Goal: Complete application form: Complete application form

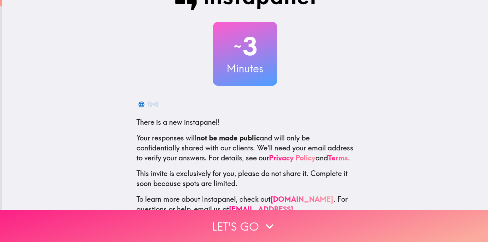
scroll to position [55, 0]
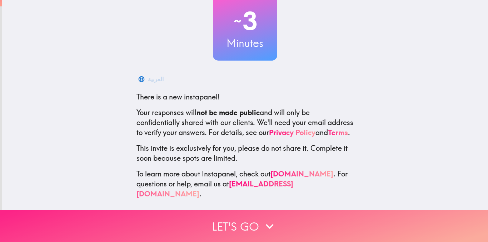
click at [237, 211] on button "Let's go" at bounding box center [244, 227] width 488 height 32
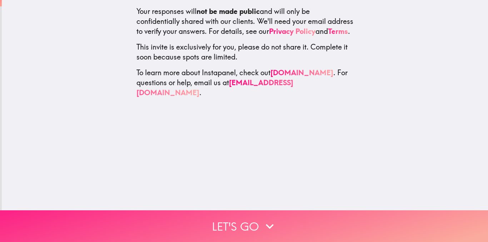
scroll to position [0, 0]
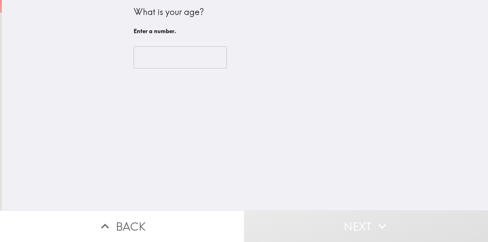
click at [167, 55] on input "number" at bounding box center [180, 57] width 93 height 22
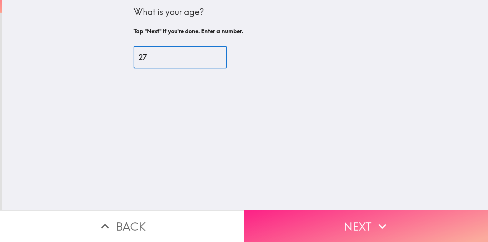
type input "27"
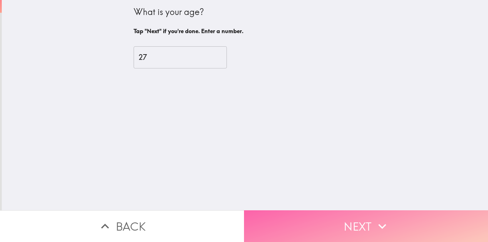
click at [315, 219] on button "Next" at bounding box center [366, 227] width 244 height 32
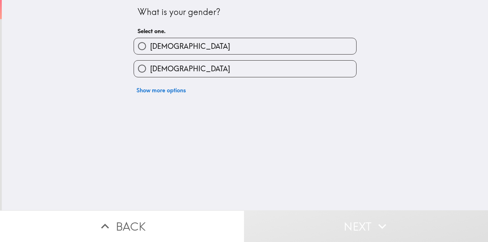
click at [164, 48] on label "[DEMOGRAPHIC_DATA]" at bounding box center [245, 46] width 222 height 16
click at [150, 48] on input "[DEMOGRAPHIC_DATA]" at bounding box center [142, 46] width 16 height 16
radio input "true"
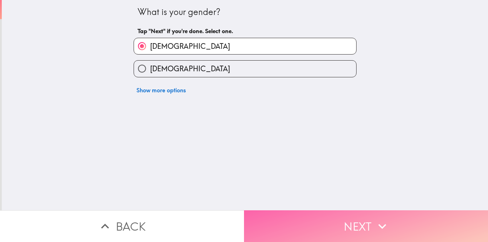
click at [303, 213] on button "Next" at bounding box center [366, 227] width 244 height 32
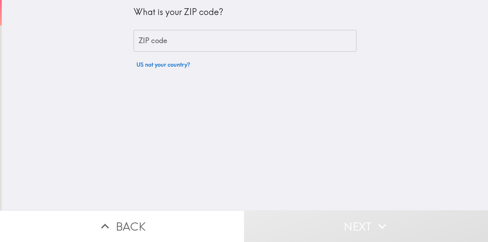
click at [154, 36] on input "ZIP code" at bounding box center [245, 41] width 223 height 22
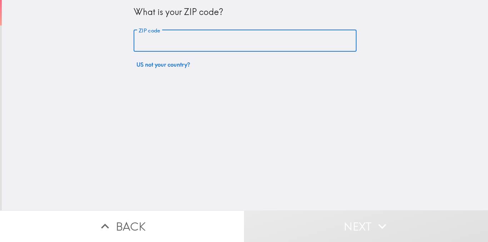
type input "75233"
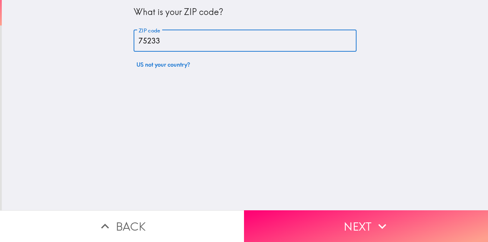
click at [315, 211] on button "Next" at bounding box center [366, 227] width 244 height 32
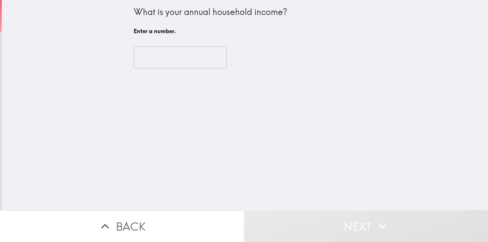
click at [174, 66] on input "number" at bounding box center [180, 57] width 93 height 22
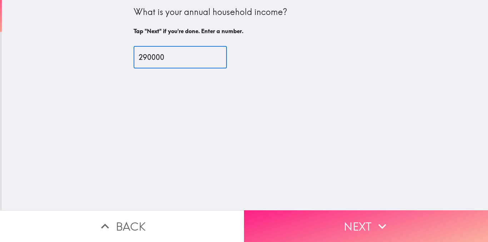
type input "290000"
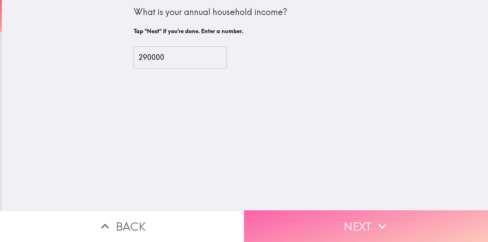
click at [303, 221] on button "Next" at bounding box center [366, 227] width 244 height 32
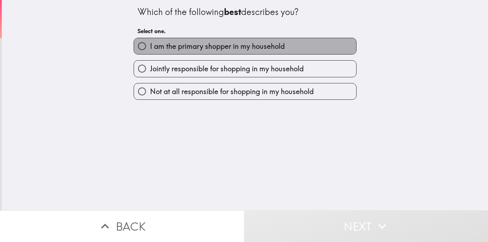
click at [200, 47] on span "I am the primary shopper in my household" at bounding box center [217, 46] width 135 height 10
click at [150, 47] on input "I am the primary shopper in my household" at bounding box center [142, 46] width 16 height 16
radio input "true"
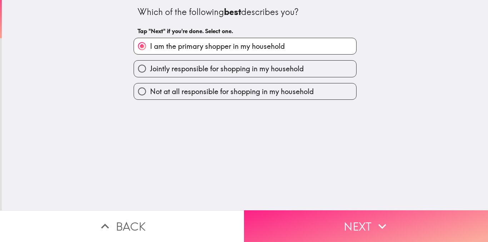
click at [311, 222] on button "Next" at bounding box center [366, 227] width 244 height 32
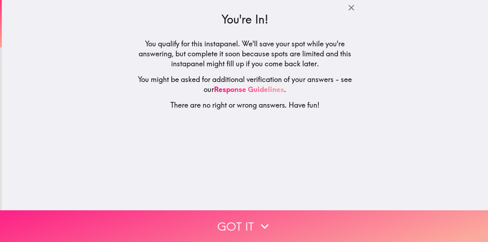
click at [244, 214] on button "Got it" at bounding box center [244, 227] width 488 height 32
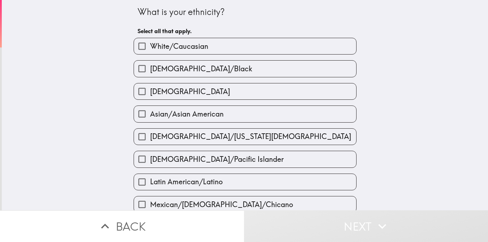
click at [191, 63] on label "[DEMOGRAPHIC_DATA]/Black" at bounding box center [245, 69] width 222 height 16
click at [150, 63] on input "[DEMOGRAPHIC_DATA]/Black" at bounding box center [142, 69] width 16 height 16
checkbox input "true"
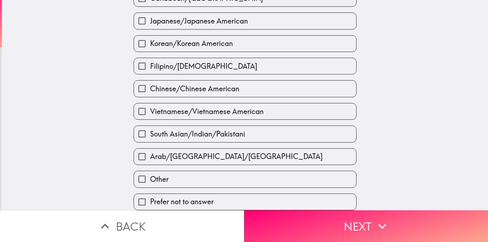
scroll to position [257, 0]
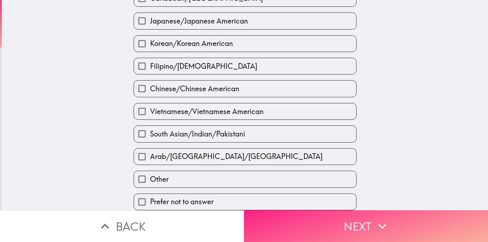
click at [296, 215] on button "Next" at bounding box center [366, 227] width 244 height 32
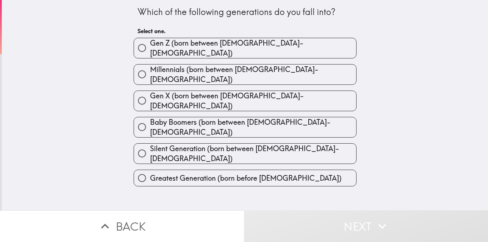
click at [178, 71] on span "Millennials (born between [DEMOGRAPHIC_DATA]-[DEMOGRAPHIC_DATA])" at bounding box center [253, 75] width 206 height 20
click at [150, 71] on input "Millennials (born between [DEMOGRAPHIC_DATA]-[DEMOGRAPHIC_DATA])" at bounding box center [142, 74] width 16 height 16
radio input "true"
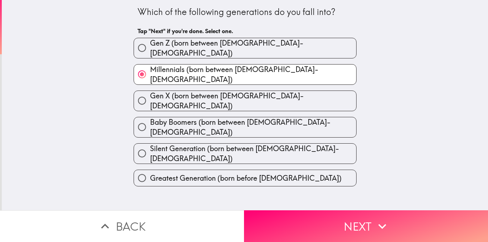
click at [248, 65] on label "Millennials (born between [DEMOGRAPHIC_DATA]-[DEMOGRAPHIC_DATA])" at bounding box center [245, 75] width 222 height 20
click at [150, 66] on input "Millennials (born between [DEMOGRAPHIC_DATA]-[DEMOGRAPHIC_DATA])" at bounding box center [142, 74] width 16 height 16
click at [243, 43] on span "Gen Z (born between [DEMOGRAPHIC_DATA]-[DEMOGRAPHIC_DATA])" at bounding box center [253, 48] width 206 height 20
click at [150, 43] on input "Gen Z (born between [DEMOGRAPHIC_DATA]-[DEMOGRAPHIC_DATA])" at bounding box center [142, 48] width 16 height 16
radio input "true"
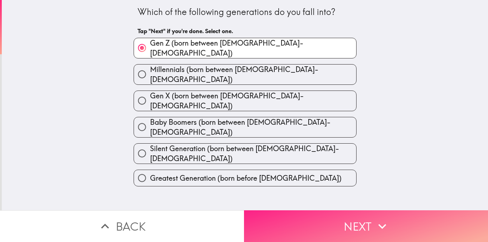
click at [361, 216] on button "Next" at bounding box center [366, 227] width 244 height 32
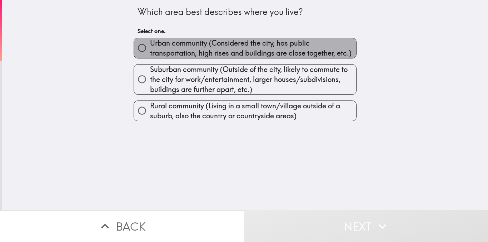
click at [227, 51] on span "Urban community (Considered the city, has public transportation, high rises and…" at bounding box center [253, 48] width 206 height 20
click at [150, 51] on input "Urban community (Considered the city, has public transportation, high rises and…" at bounding box center [142, 48] width 16 height 16
radio input "true"
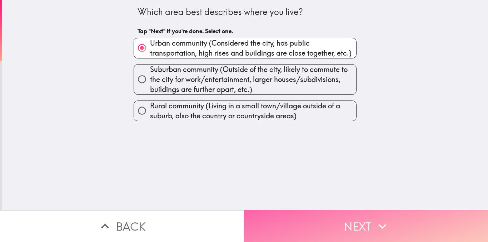
click at [325, 217] on button "Next" at bounding box center [366, 227] width 244 height 32
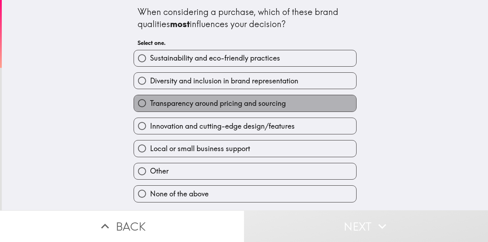
click at [217, 104] on span "Transparency around pricing and sourcing" at bounding box center [218, 104] width 136 height 10
click at [150, 104] on input "Transparency around pricing and sourcing" at bounding box center [142, 103] width 16 height 16
radio input "true"
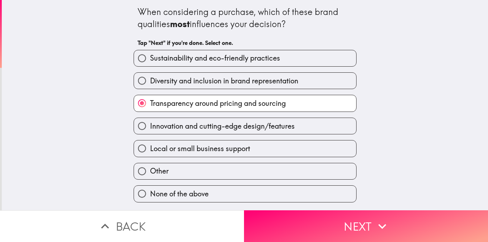
click at [217, 132] on label "Innovation and cutting-edge design/features" at bounding box center [245, 126] width 222 height 16
click at [150, 132] on input "Innovation and cutting-edge design/features" at bounding box center [142, 126] width 16 height 16
radio input "true"
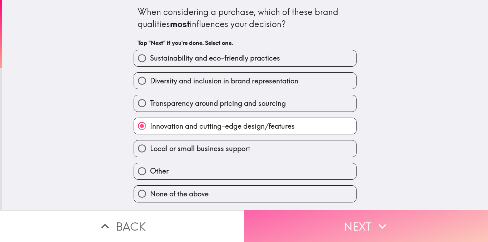
click at [328, 220] on button "Next" at bounding box center [366, 227] width 244 height 32
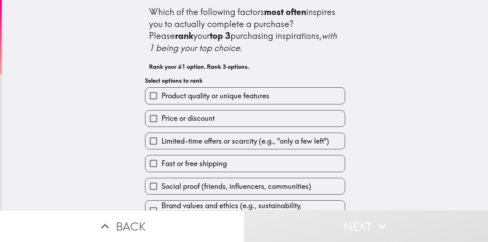
click at [215, 99] on span "Product quality or unique features" at bounding box center [215, 96] width 108 height 10
click at [161, 99] on input "Product quality or unique features" at bounding box center [153, 96] width 16 height 16
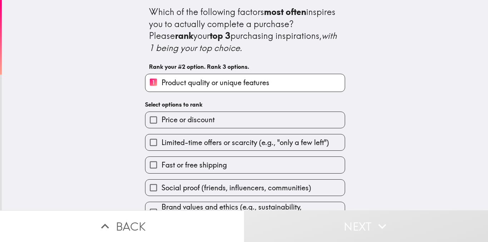
click at [213, 144] on span "Limited-time offers or scarcity (e.g., "only a few left")" at bounding box center [244, 143] width 167 height 10
click at [161, 144] on input "Limited-time offers or scarcity (e.g., "only a few left")" at bounding box center [153, 143] width 16 height 16
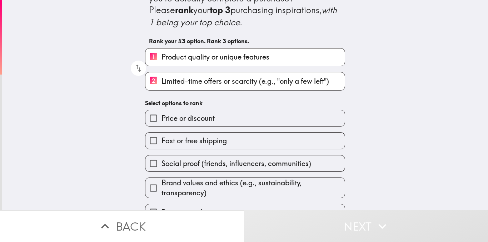
scroll to position [42, 0]
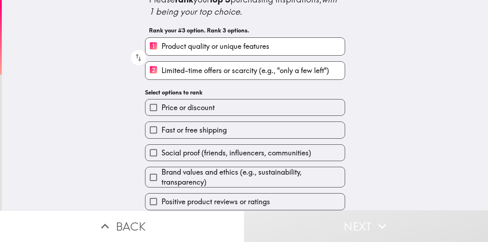
click at [212, 172] on span "Brand values and ethics (e.g., sustainability, transparency)" at bounding box center [252, 177] width 183 height 20
click at [161, 172] on input "Brand values and ethics (e.g., sustainability, transparency)" at bounding box center [153, 178] width 16 height 16
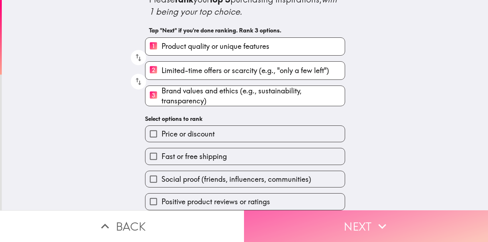
click at [298, 216] on button "Next" at bounding box center [366, 227] width 244 height 32
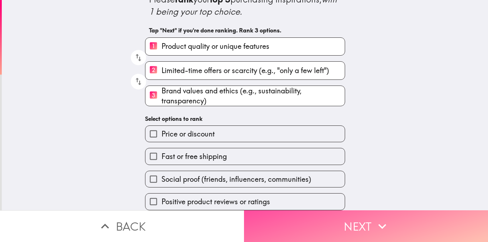
scroll to position [0, 0]
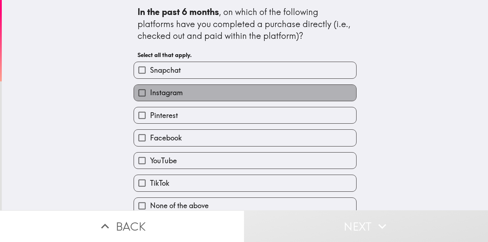
click at [187, 98] on label "Instagram" at bounding box center [245, 93] width 222 height 16
click at [150, 98] on input "Instagram" at bounding box center [142, 93] width 16 height 16
checkbox input "true"
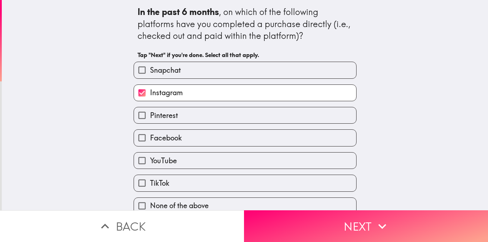
click at [186, 119] on label "Pinterest" at bounding box center [245, 115] width 222 height 16
click at [150, 119] on input "Pinterest" at bounding box center [142, 115] width 16 height 16
checkbox input "true"
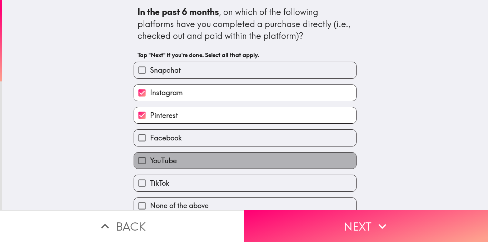
drag, startPoint x: 186, startPoint y: 163, endPoint x: 200, endPoint y: 154, distance: 17.2
click at [186, 164] on label "YouTube" at bounding box center [245, 161] width 222 height 16
click at [150, 164] on input "YouTube" at bounding box center [142, 161] width 16 height 16
checkbox input "true"
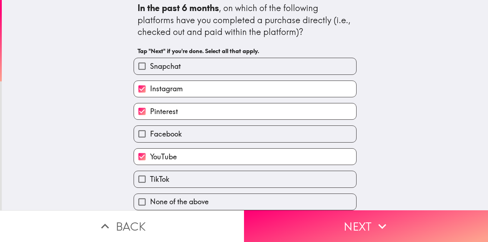
scroll to position [9, 0]
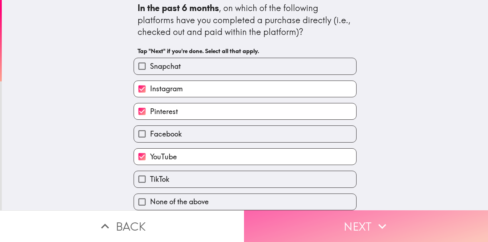
click at [318, 218] on button "Next" at bounding box center [366, 227] width 244 height 32
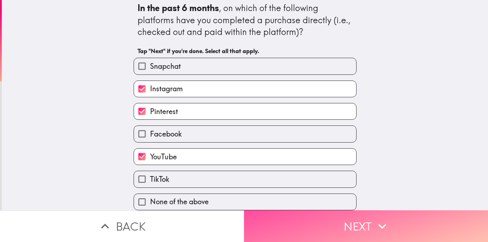
scroll to position [0, 0]
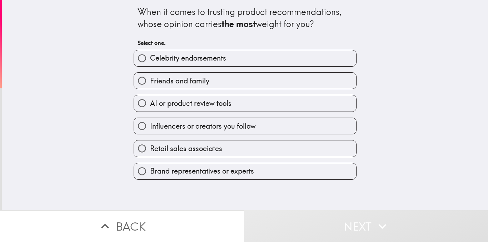
click at [176, 135] on div "Retail sales associates" at bounding box center [242, 146] width 229 height 22
click at [185, 176] on span "Brand representatives or experts" at bounding box center [202, 171] width 104 height 10
click at [150, 176] on input "Brand representatives or experts" at bounding box center [142, 172] width 16 height 16
radio input "true"
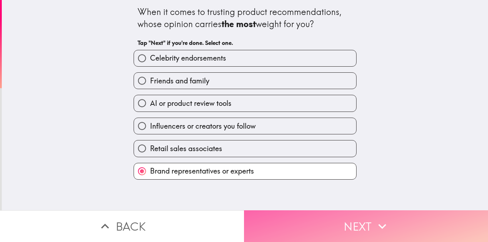
click at [296, 220] on button "Next" at bounding box center [366, 227] width 244 height 32
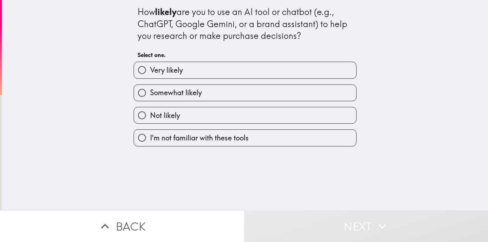
click at [166, 68] on span "Very likely" at bounding box center [166, 70] width 33 height 10
click at [150, 68] on input "Very likely" at bounding box center [142, 70] width 16 height 16
radio input "true"
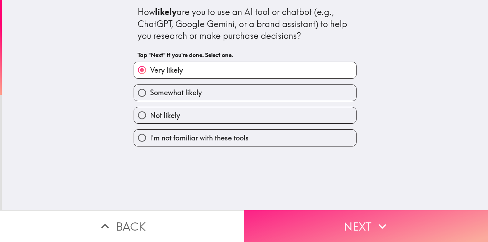
click at [303, 218] on button "Next" at bounding box center [366, 227] width 244 height 32
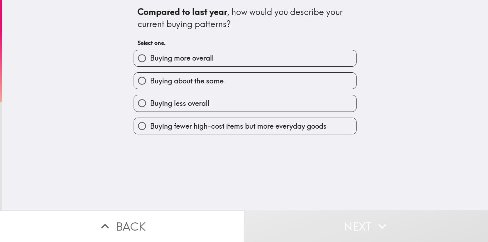
click at [182, 55] on span "Buying more overall" at bounding box center [182, 58] width 64 height 10
click at [150, 55] on input "Buying more overall" at bounding box center [142, 58] width 16 height 16
radio input "true"
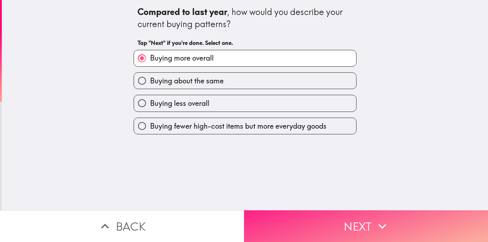
click at [316, 219] on button "Next" at bounding box center [366, 227] width 244 height 32
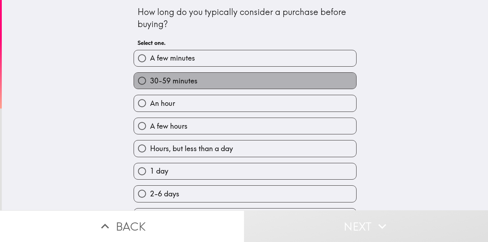
click at [204, 84] on label "30-59 minutes" at bounding box center [245, 81] width 222 height 16
click at [150, 84] on input "30-59 minutes" at bounding box center [142, 81] width 16 height 16
radio input "true"
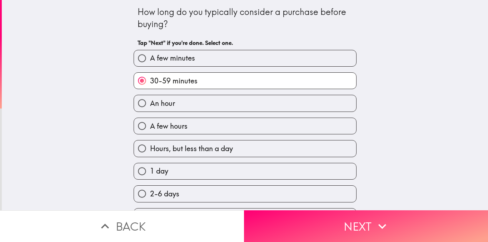
click at [183, 93] on div "An hour" at bounding box center [242, 100] width 229 height 22
drag, startPoint x: 187, startPoint y: 104, endPoint x: 209, endPoint y: 122, distance: 28.2
click at [187, 105] on label "An hour" at bounding box center [245, 103] width 222 height 16
click at [150, 105] on input "An hour" at bounding box center [142, 103] width 16 height 16
radio input "true"
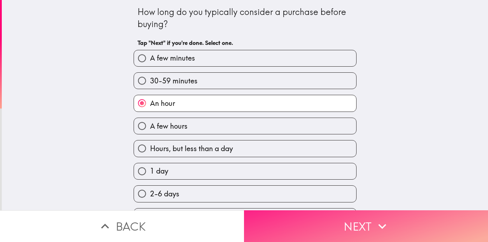
click at [325, 225] on button "Next" at bounding box center [366, 227] width 244 height 32
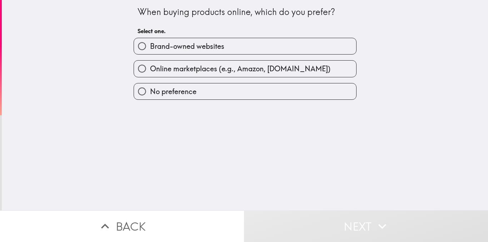
click at [191, 39] on label "Brand-owned websites" at bounding box center [245, 46] width 222 height 16
click at [150, 39] on input "Brand-owned websites" at bounding box center [142, 46] width 16 height 16
radio input "true"
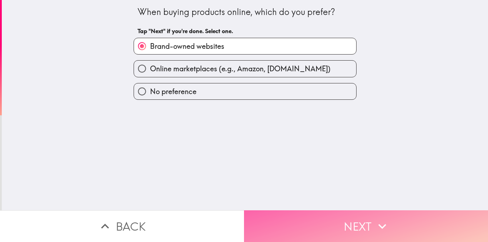
click at [330, 215] on button "Next" at bounding box center [366, 227] width 244 height 32
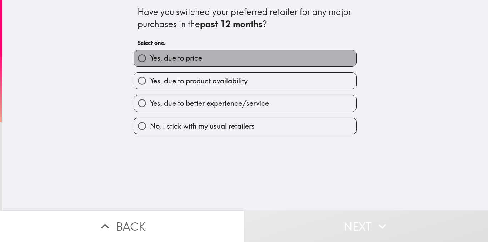
click at [195, 55] on span "Yes, due to price" at bounding box center [176, 58] width 52 height 10
click at [150, 55] on input "Yes, due to price" at bounding box center [142, 58] width 16 height 16
radio input "true"
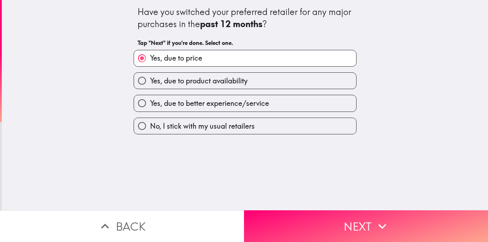
drag, startPoint x: 208, startPoint y: 81, endPoint x: 217, endPoint y: 92, distance: 14.5
click at [208, 82] on span "Yes, due to product availability" at bounding box center [198, 81] width 97 height 10
click at [150, 82] on input "Yes, due to product availability" at bounding box center [142, 81] width 16 height 16
radio input "true"
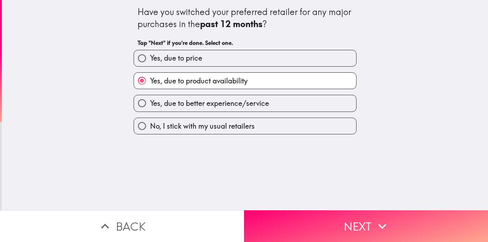
click at [236, 109] on label "Yes, due to better experience/service" at bounding box center [245, 103] width 222 height 16
click at [150, 109] on input "Yes, due to better experience/service" at bounding box center [142, 103] width 16 height 16
radio input "true"
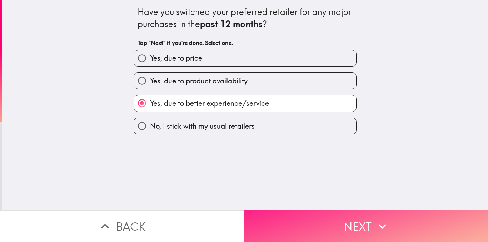
click at [322, 217] on button "Next" at bounding box center [366, 227] width 244 height 32
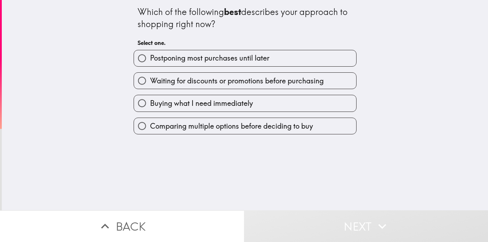
click at [201, 81] on span "Waiting for discounts or promotions before purchasing" at bounding box center [237, 81] width 174 height 10
click at [150, 81] on input "Waiting for discounts or promotions before purchasing" at bounding box center [142, 81] width 16 height 16
radio input "true"
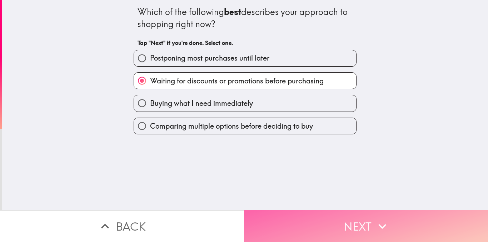
click at [330, 220] on button "Next" at bounding box center [366, 227] width 244 height 32
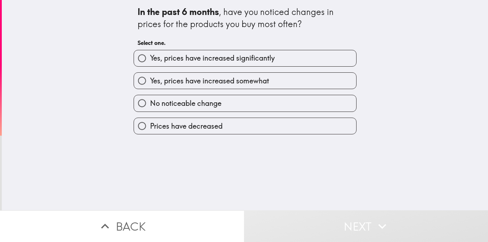
click at [216, 84] on span "Yes, prices have increased somewhat" at bounding box center [209, 81] width 119 height 10
click at [150, 84] on input "Yes, prices have increased somewhat" at bounding box center [142, 81] width 16 height 16
radio input "true"
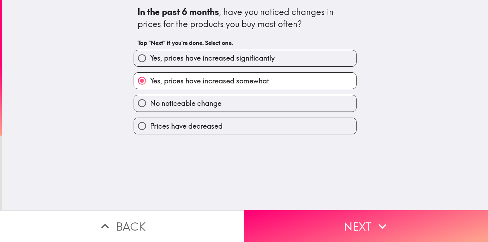
click at [250, 51] on label "Yes, prices have increased significantly" at bounding box center [245, 58] width 222 height 16
click at [150, 51] on input "Yes, prices have increased significantly" at bounding box center [142, 58] width 16 height 16
radio input "true"
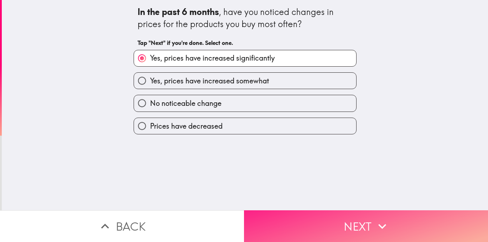
click at [332, 217] on button "Next" at bounding box center [366, 227] width 244 height 32
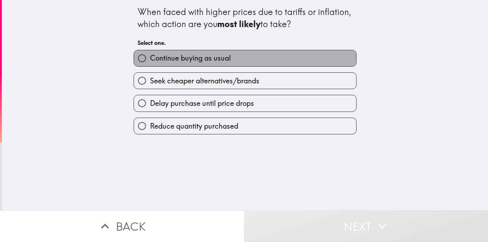
click at [205, 59] on span "Continue buying as usual" at bounding box center [190, 58] width 81 height 10
click at [150, 59] on input "Continue buying as usual" at bounding box center [142, 58] width 16 height 16
radio input "true"
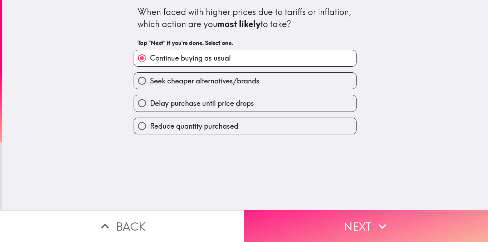
click at [304, 222] on button "Next" at bounding box center [366, 227] width 244 height 32
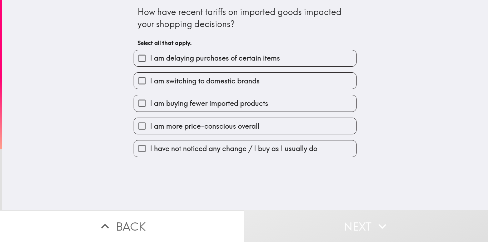
click at [209, 60] on span "I am delaying purchases of certain items" at bounding box center [215, 58] width 130 height 10
click at [150, 60] on input "I am delaying purchases of certain items" at bounding box center [142, 58] width 16 height 16
checkbox input "true"
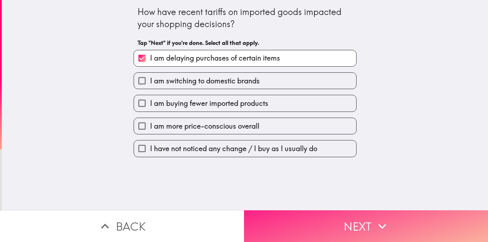
click at [319, 225] on button "Next" at bounding box center [366, 227] width 244 height 32
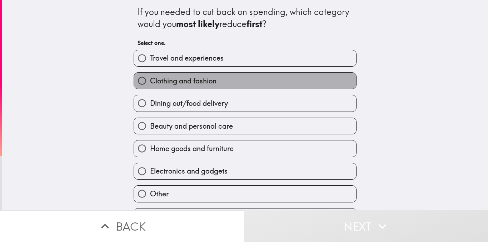
click at [198, 81] on span "Clothing and fashion" at bounding box center [183, 81] width 66 height 10
click at [150, 81] on input "Clothing and fashion" at bounding box center [142, 81] width 16 height 16
radio input "true"
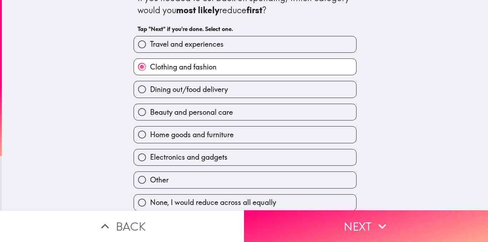
scroll to position [20, 0]
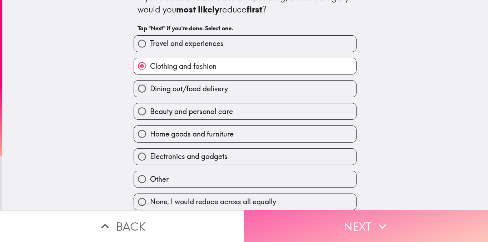
click at [347, 212] on button "Next" at bounding box center [366, 227] width 244 height 32
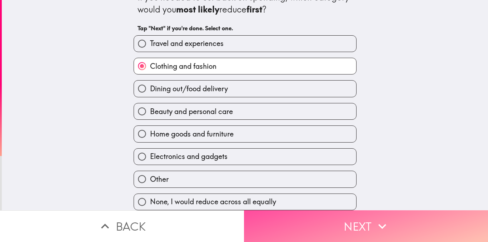
scroll to position [0, 0]
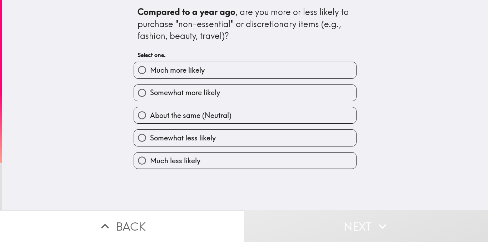
click at [204, 72] on label "Much more likely" at bounding box center [245, 70] width 222 height 16
click at [150, 72] on input "Much more likely" at bounding box center [142, 70] width 16 height 16
radio input "true"
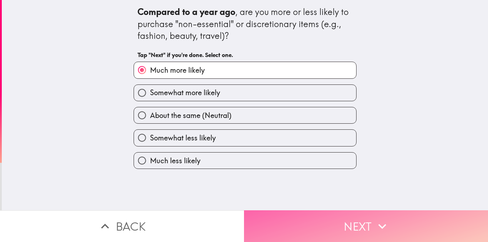
click at [341, 225] on button "Next" at bounding box center [366, 227] width 244 height 32
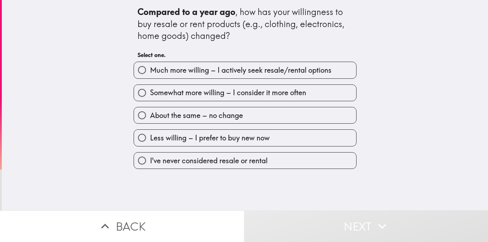
click at [222, 78] on label "Much more willing – I actively seek resale/rental options" at bounding box center [245, 70] width 222 height 16
click at [150, 78] on input "Much more willing – I actively seek resale/rental options" at bounding box center [142, 70] width 16 height 16
radio input "true"
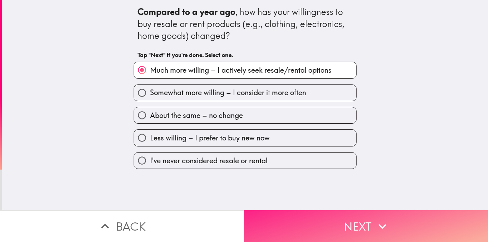
click at [320, 222] on button "Next" at bounding box center [366, 227] width 244 height 32
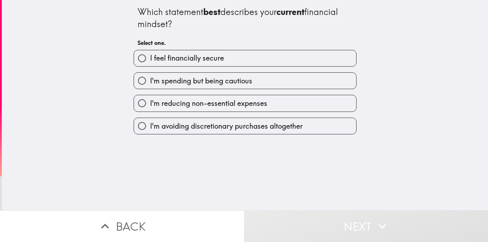
click at [222, 56] on label "I feel financially secure" at bounding box center [245, 58] width 222 height 16
click at [150, 56] on input "I feel financially secure" at bounding box center [142, 58] width 16 height 16
radio input "true"
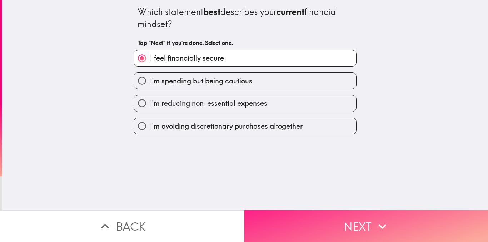
click at [324, 228] on button "Next" at bounding box center [366, 227] width 244 height 32
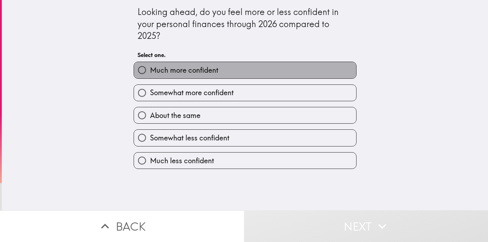
click at [211, 68] on span "Much more confident" at bounding box center [184, 70] width 68 height 10
click at [150, 68] on input "Much more confident" at bounding box center [142, 70] width 16 height 16
radio input "true"
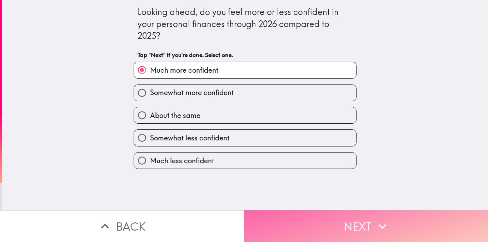
drag, startPoint x: 293, startPoint y: 211, endPoint x: 280, endPoint y: 188, distance: 27.2
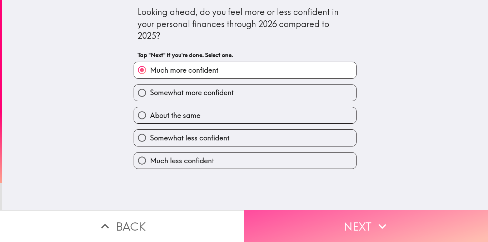
click at [293, 211] on button "Next" at bounding box center [366, 227] width 244 height 32
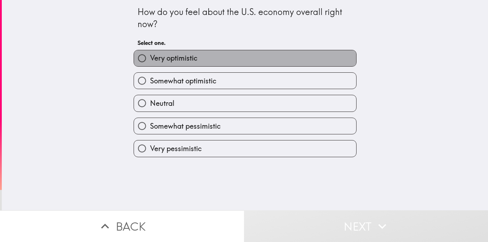
click at [221, 60] on label "Very optimistic" at bounding box center [245, 58] width 222 height 16
click at [150, 60] on input "Very optimistic" at bounding box center [142, 58] width 16 height 16
radio input "true"
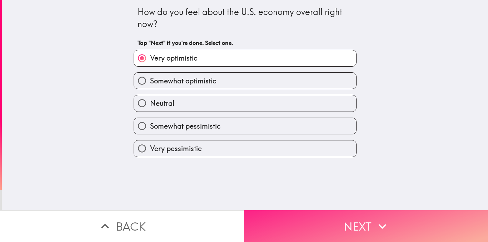
click at [315, 219] on button "Next" at bounding box center [366, 227] width 244 height 32
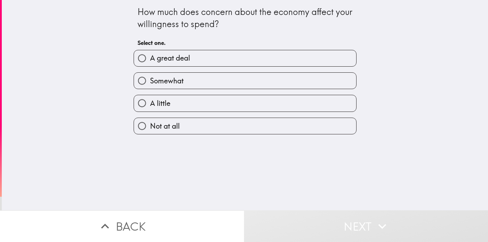
click at [218, 64] on label "A great deal" at bounding box center [245, 58] width 222 height 16
click at [150, 64] on input "A great deal" at bounding box center [142, 58] width 16 height 16
radio input "true"
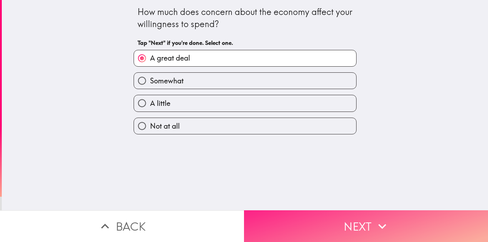
click at [302, 211] on button "Next" at bounding box center [366, 227] width 244 height 32
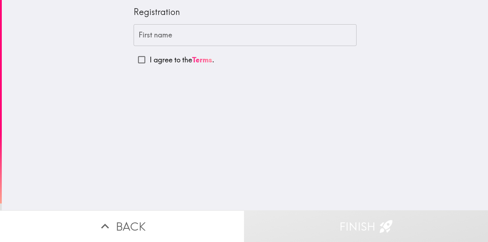
click at [173, 39] on input "First name" at bounding box center [245, 35] width 223 height 22
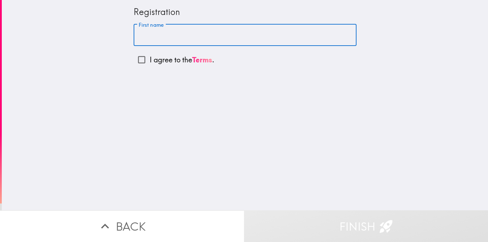
type input "[PERSON_NAME]"
click at [166, 61] on p "I agree to the Terms ." at bounding box center [182, 60] width 65 height 10
click at [150, 61] on input "I agree to the Terms ." at bounding box center [142, 60] width 16 height 16
checkbox input "true"
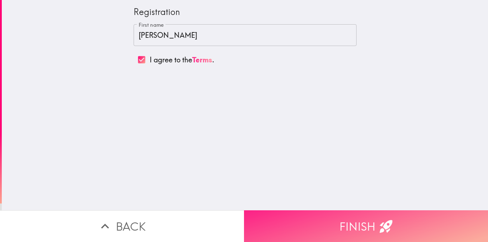
click at [293, 223] on button "Finish" at bounding box center [366, 227] width 244 height 32
